Goal: Find specific page/section: Find specific page/section

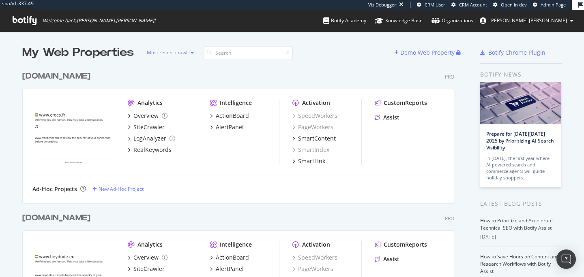
click at [189, 55] on div "button" at bounding box center [192, 52] width 10 height 5
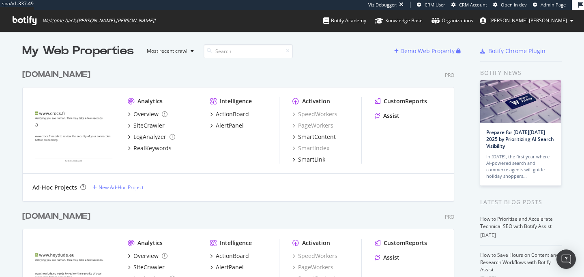
click at [208, 167] on div "Analytics Overview SiteCrawler LogAnalyzer RealKeywords Intelligence ActionBoar…" at bounding box center [238, 131] width 431 height 86
click at [260, 51] on input at bounding box center [248, 51] width 89 height 14
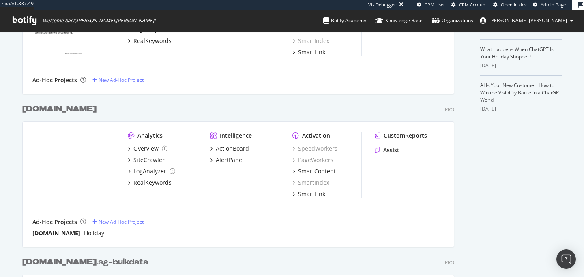
scroll to position [254, 0]
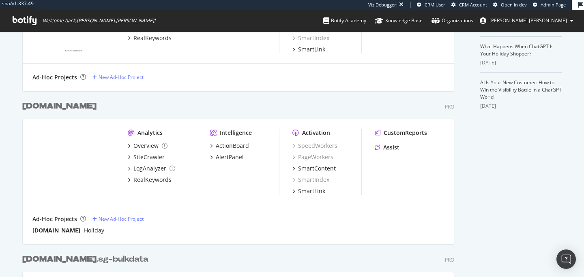
type input "crocs.com"
click at [219, 110] on div "crocs.com Pro" at bounding box center [238, 107] width 432 height 12
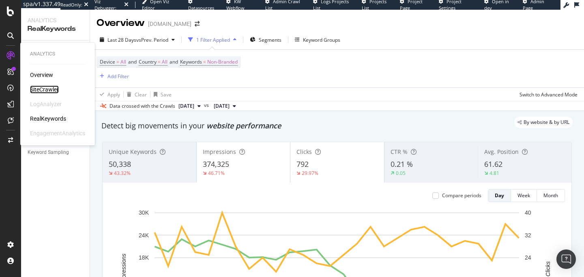
click at [54, 88] on div "SiteCrawler" at bounding box center [44, 90] width 29 height 8
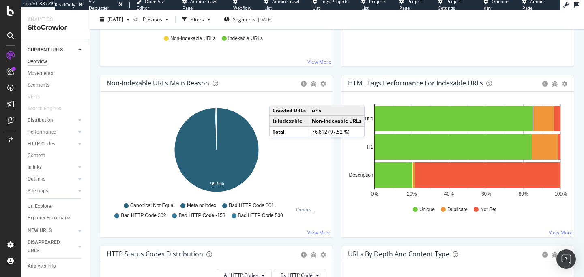
scroll to position [243, 0]
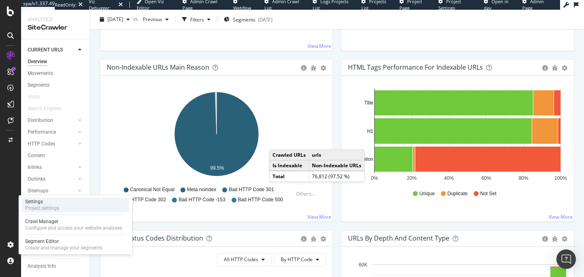
drag, startPoint x: 59, startPoint y: 210, endPoint x: 69, endPoint y: 204, distance: 10.9
click at [59, 209] on div "Settings Project settings" at bounding box center [75, 205] width 107 height 15
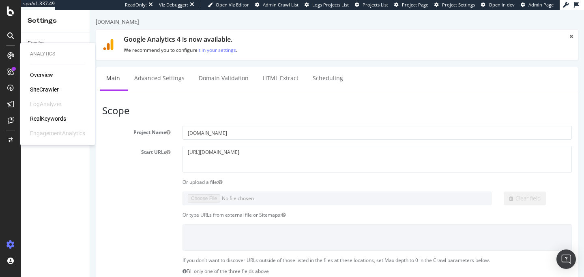
click at [36, 90] on div "SiteCrawler" at bounding box center [44, 90] width 29 height 8
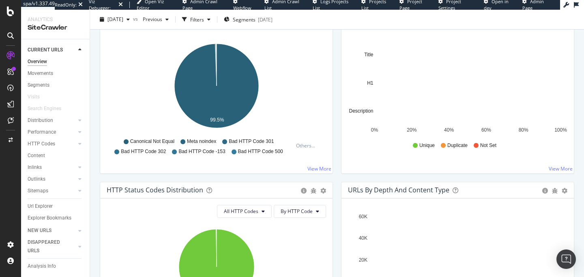
scroll to position [11, 0]
